Goal: Task Accomplishment & Management: Manage account settings

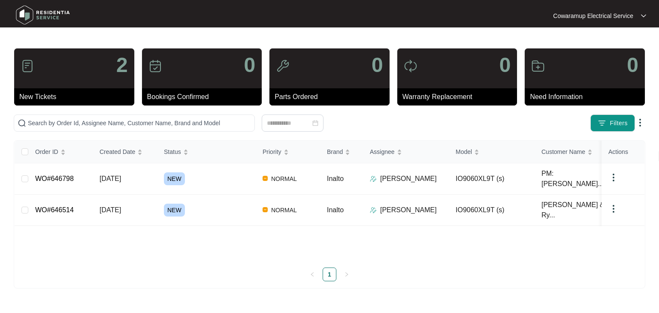
click at [89, 75] on div "2" at bounding box center [74, 68] width 120 height 40
click at [65, 175] on link "WO#646798" at bounding box center [54, 178] width 39 height 7
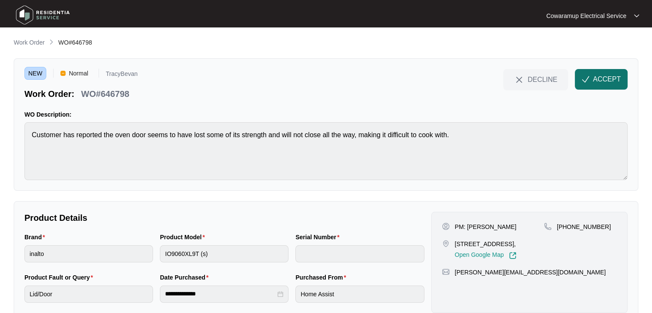
click at [599, 78] on span "ACCEPT" at bounding box center [607, 79] width 28 height 10
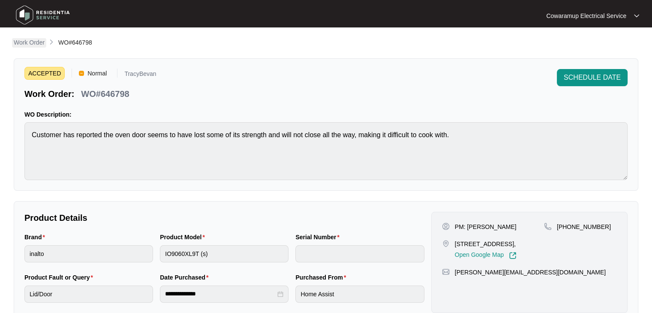
click at [30, 43] on p "Work Order" at bounding box center [29, 42] width 31 height 9
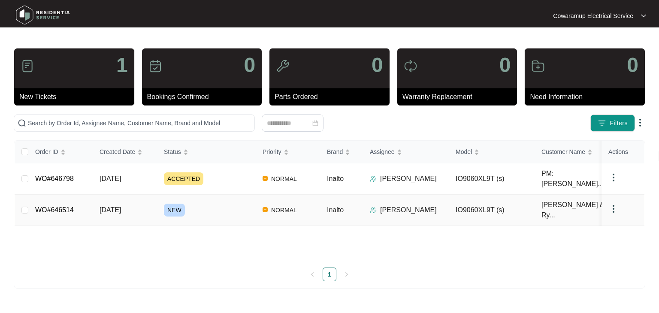
click at [59, 206] on link "WO#646514" at bounding box center [54, 209] width 39 height 7
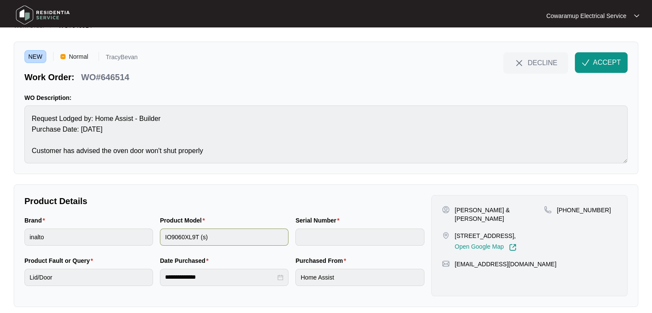
scroll to position [24, 0]
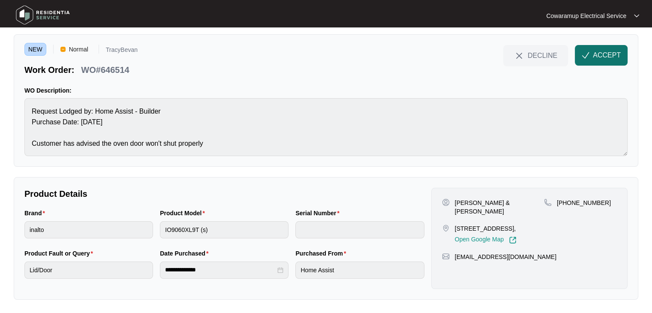
drag, startPoint x: 615, startPoint y: 51, endPoint x: 600, endPoint y: 60, distance: 16.8
click at [615, 51] on span "ACCEPT" at bounding box center [607, 55] width 28 height 10
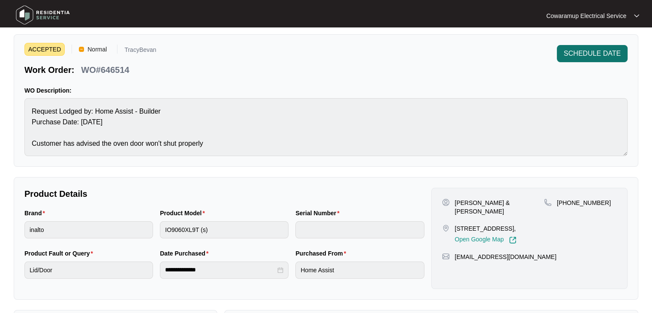
click at [590, 54] on span "SCHEDULE DATE" at bounding box center [592, 53] width 57 height 10
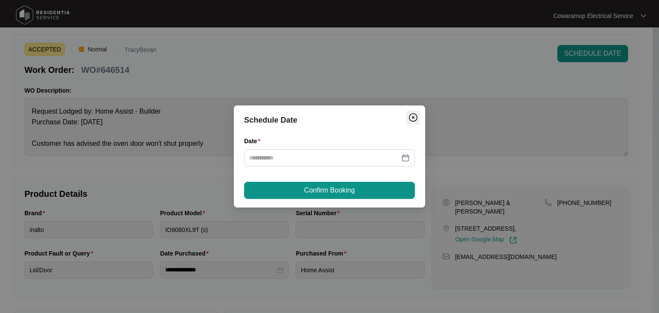
click at [413, 118] on img "Close" at bounding box center [413, 117] width 10 height 10
